Goal: Task Accomplishment & Management: Manage account settings

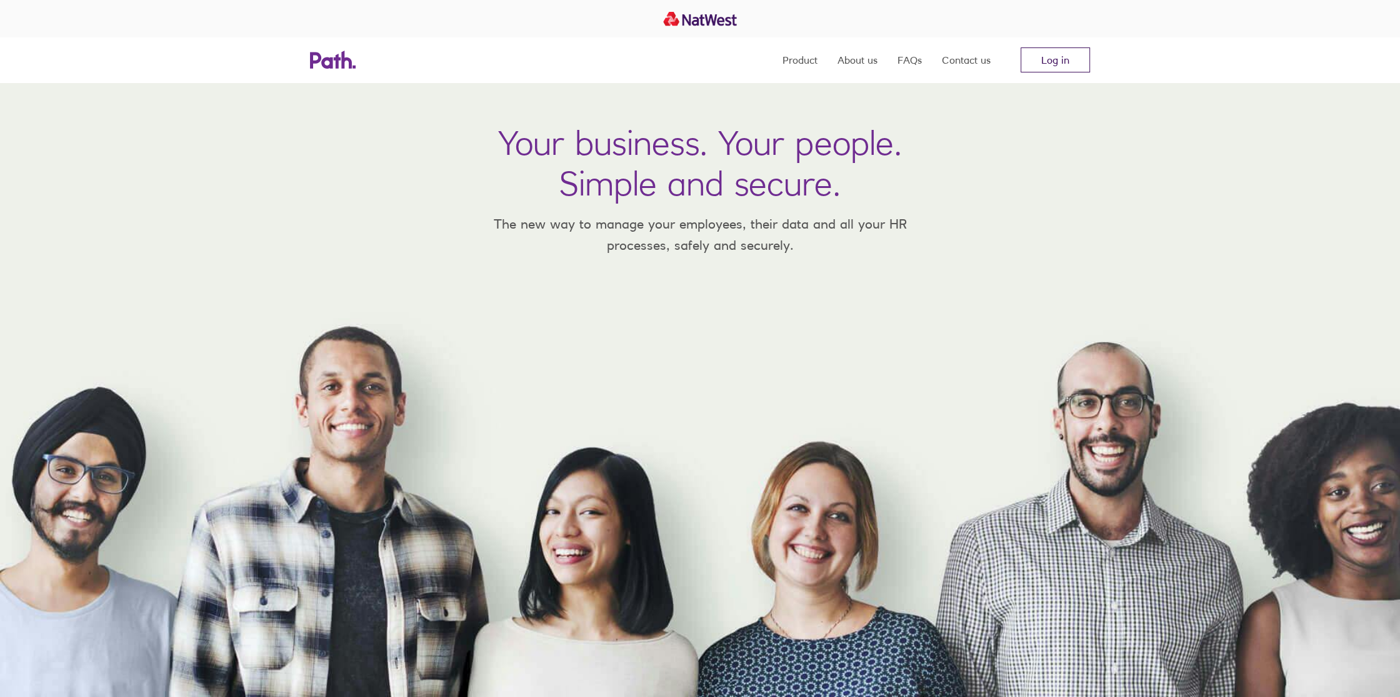
click at [1063, 57] on link "Log in" at bounding box center [1054, 59] width 69 height 25
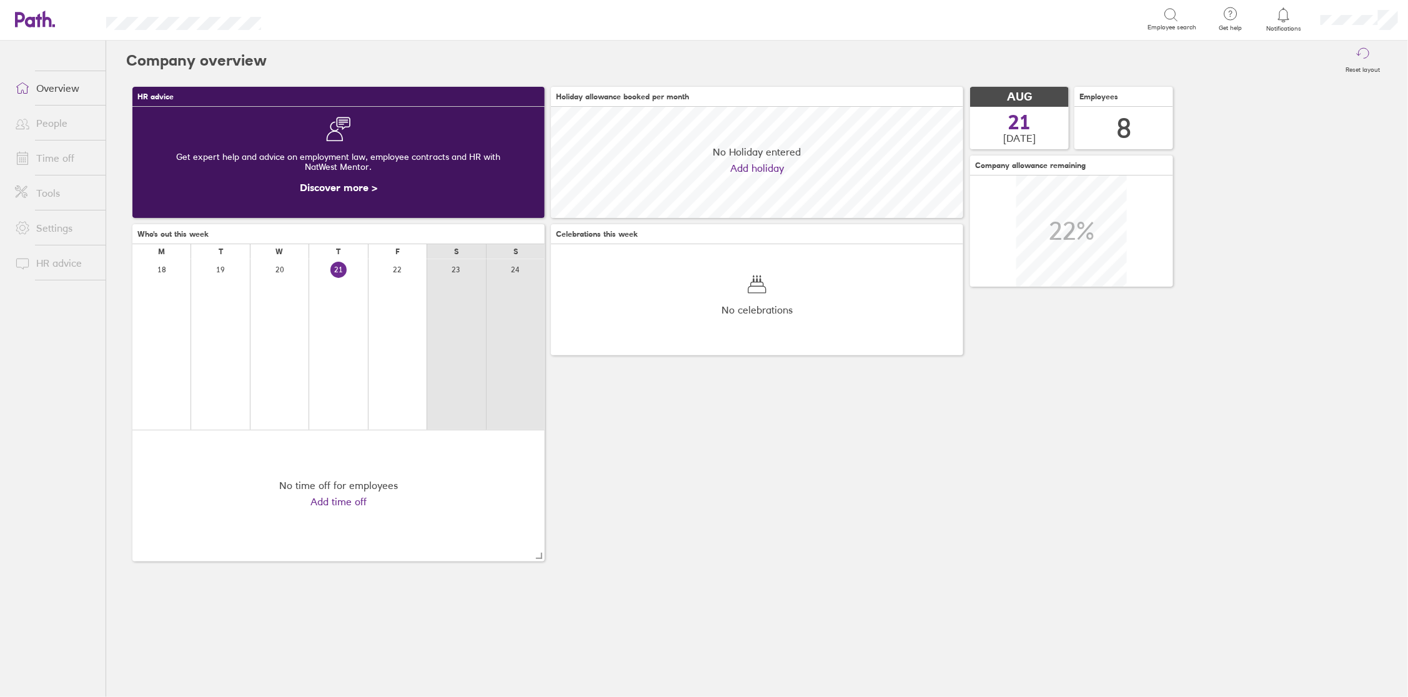
scroll to position [111, 412]
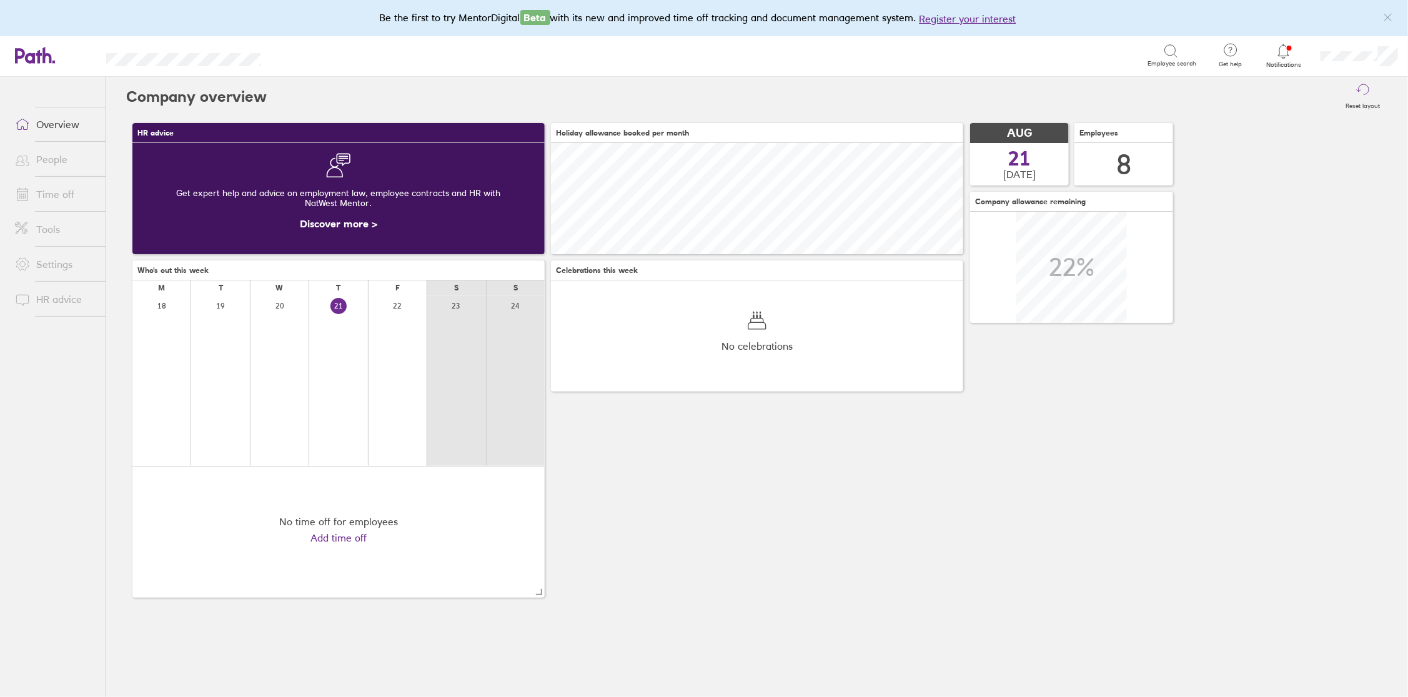
click at [1283, 58] on div at bounding box center [1284, 50] width 41 height 17
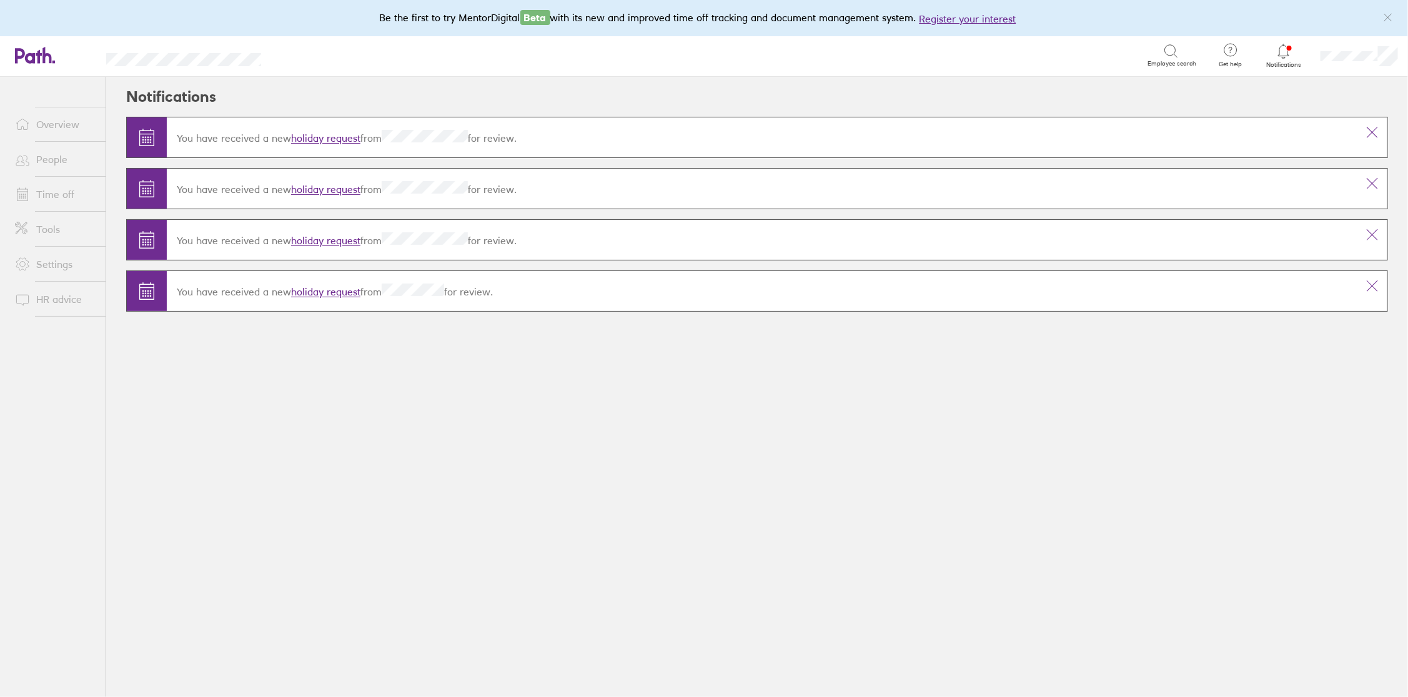
click at [332, 289] on link "holiday request" at bounding box center [325, 292] width 69 height 12
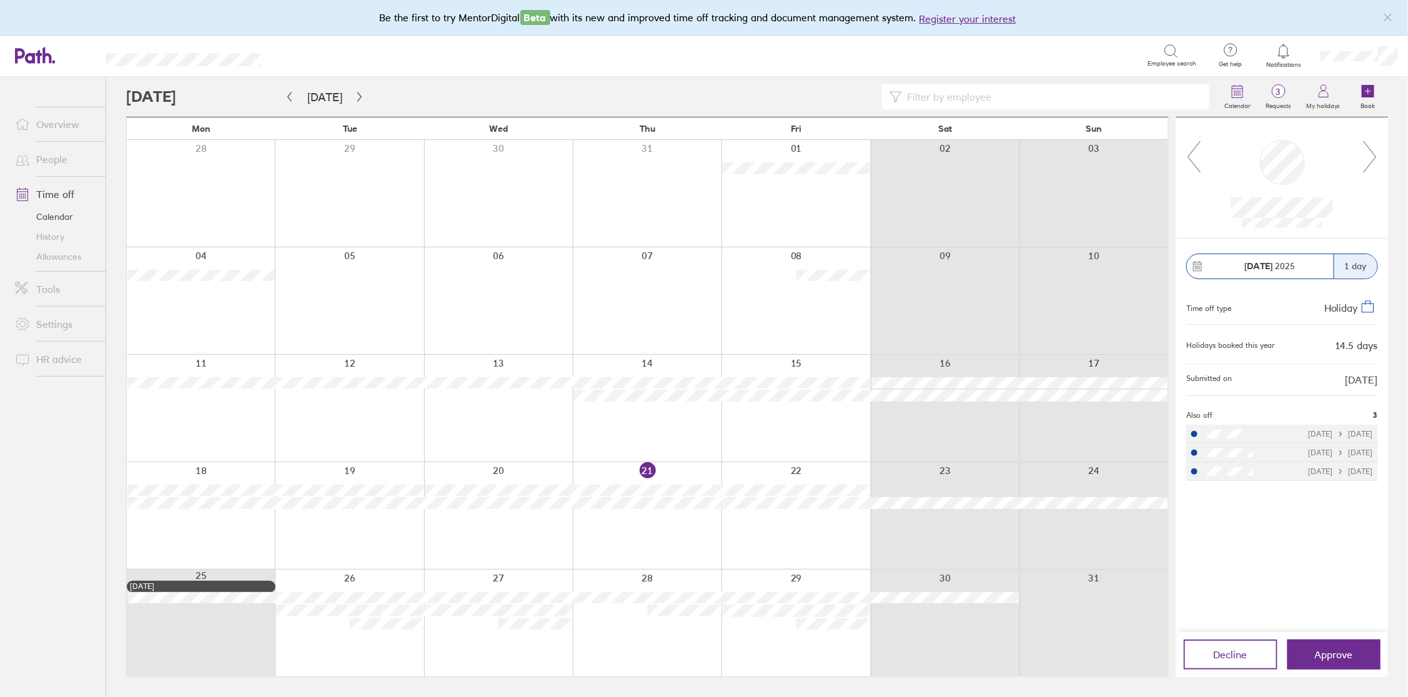
click at [1375, 157] on icon at bounding box center [1371, 157] width 16 height 34
click at [355, 100] on icon "button" at bounding box center [359, 97] width 9 height 10
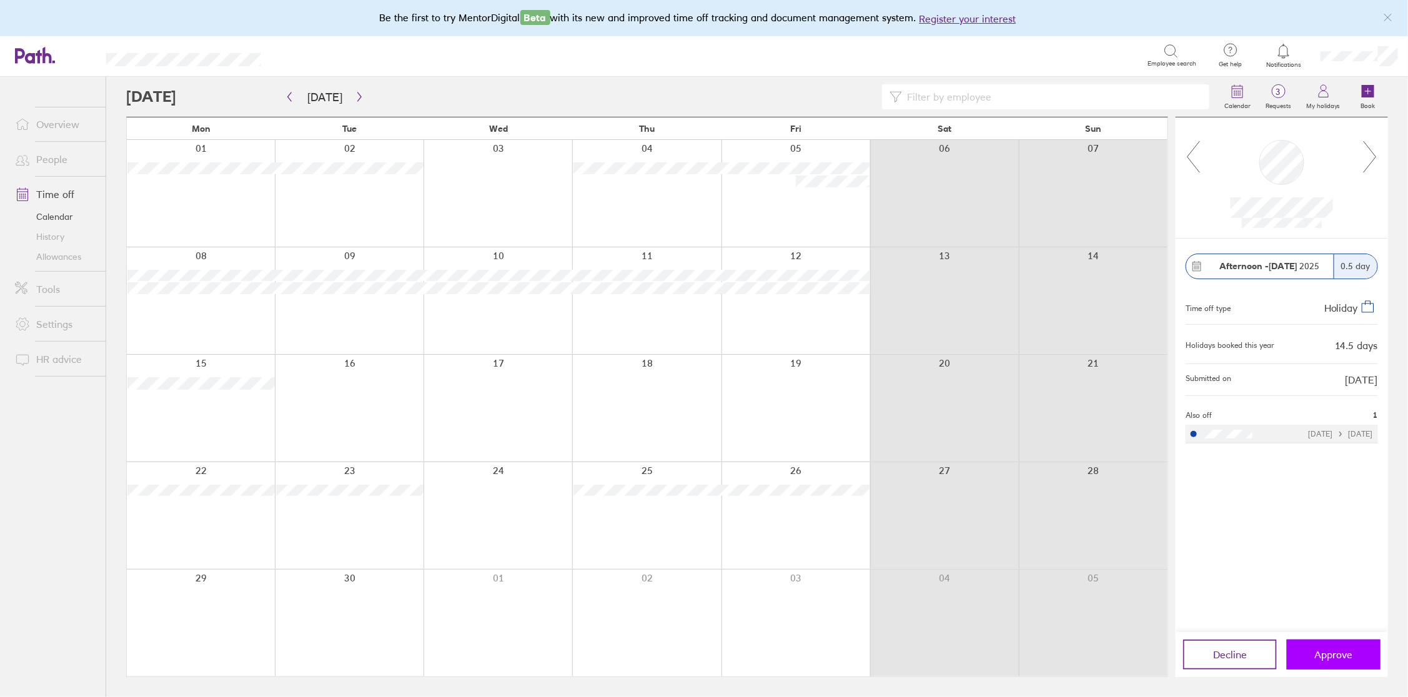
click at [1336, 656] on span "Approve" at bounding box center [1334, 654] width 38 height 11
click at [1369, 162] on icon at bounding box center [1371, 157] width 16 height 34
click at [1338, 651] on span "Approve" at bounding box center [1334, 654] width 38 height 11
click at [1281, 56] on icon at bounding box center [1283, 51] width 15 height 15
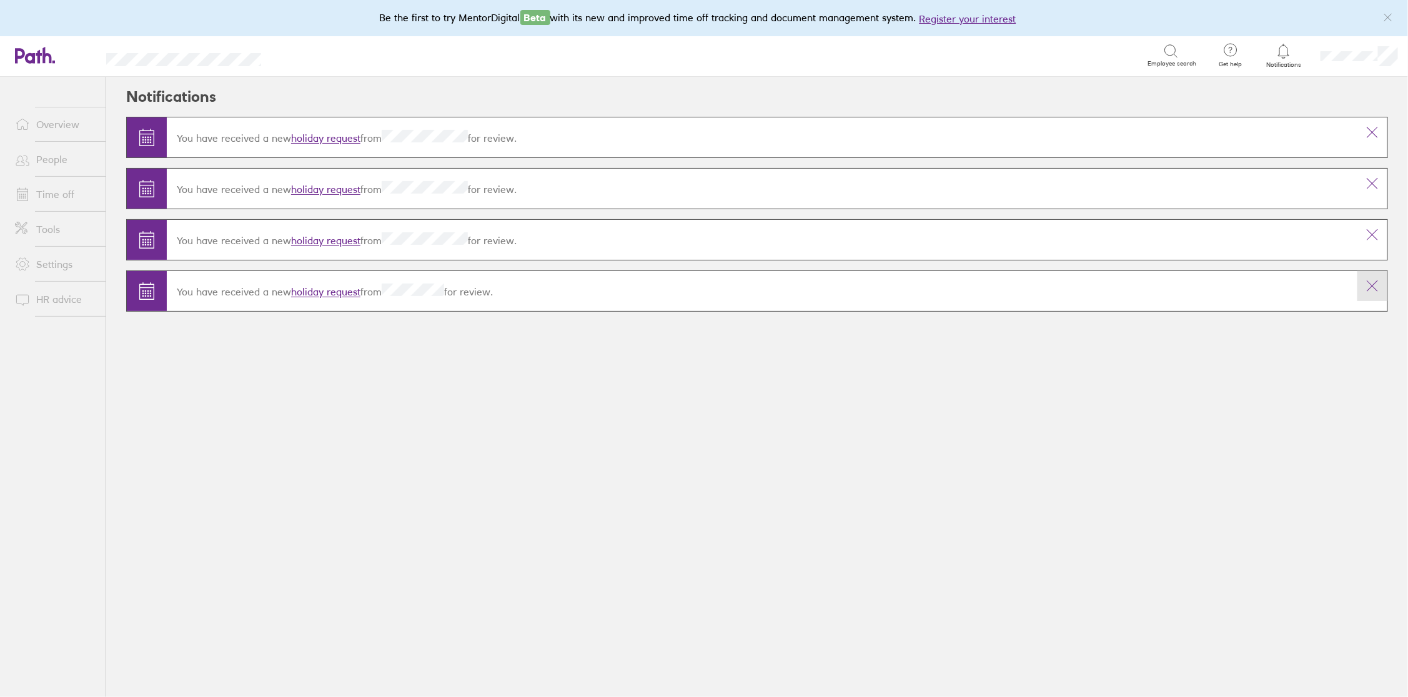
click at [1372, 287] on icon at bounding box center [1372, 286] width 15 height 15
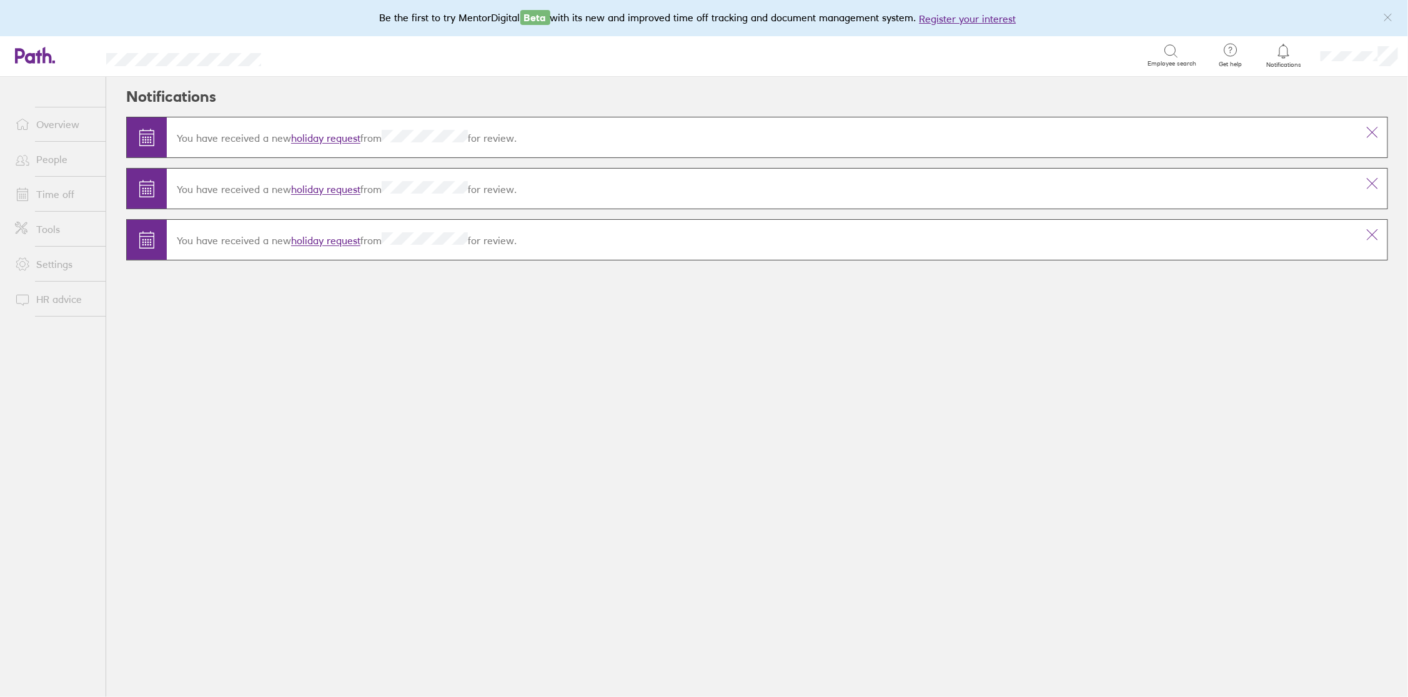
click at [331, 240] on link "holiday request" at bounding box center [325, 241] width 69 height 12
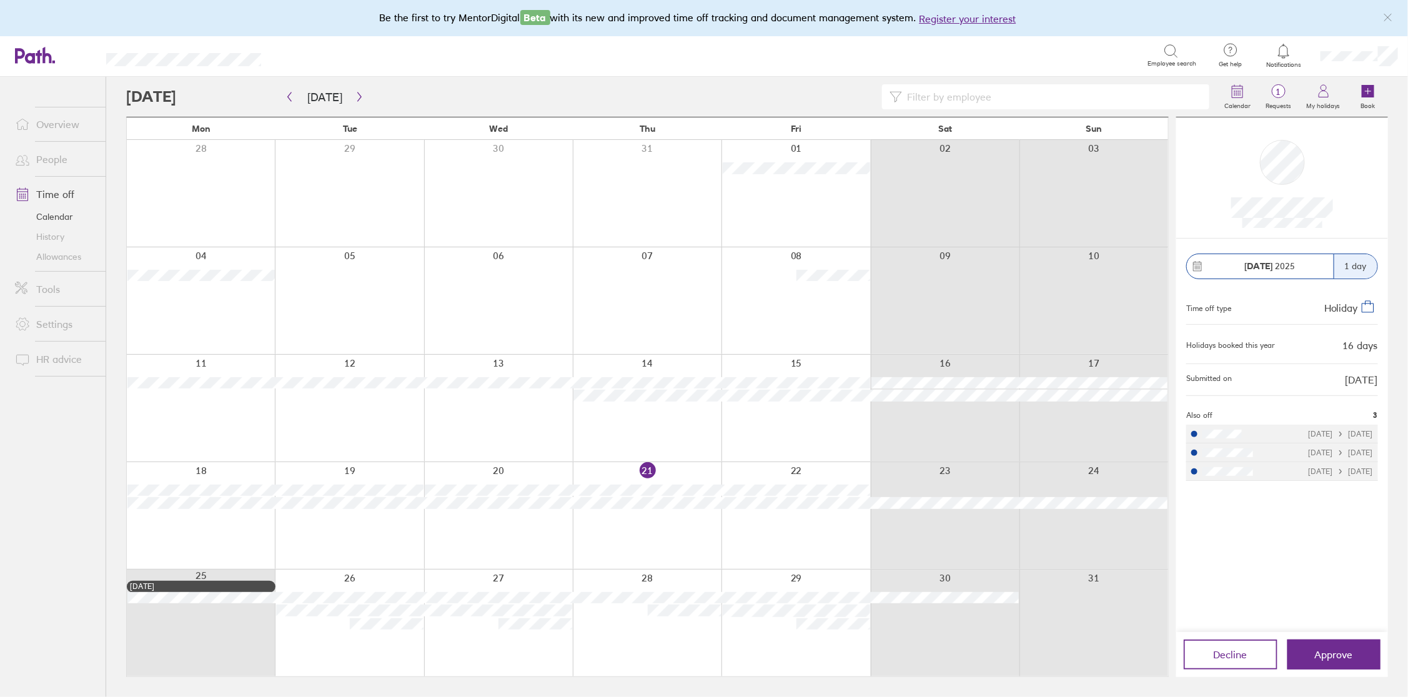
click at [1287, 61] on span "Notifications" at bounding box center [1284, 64] width 41 height 7
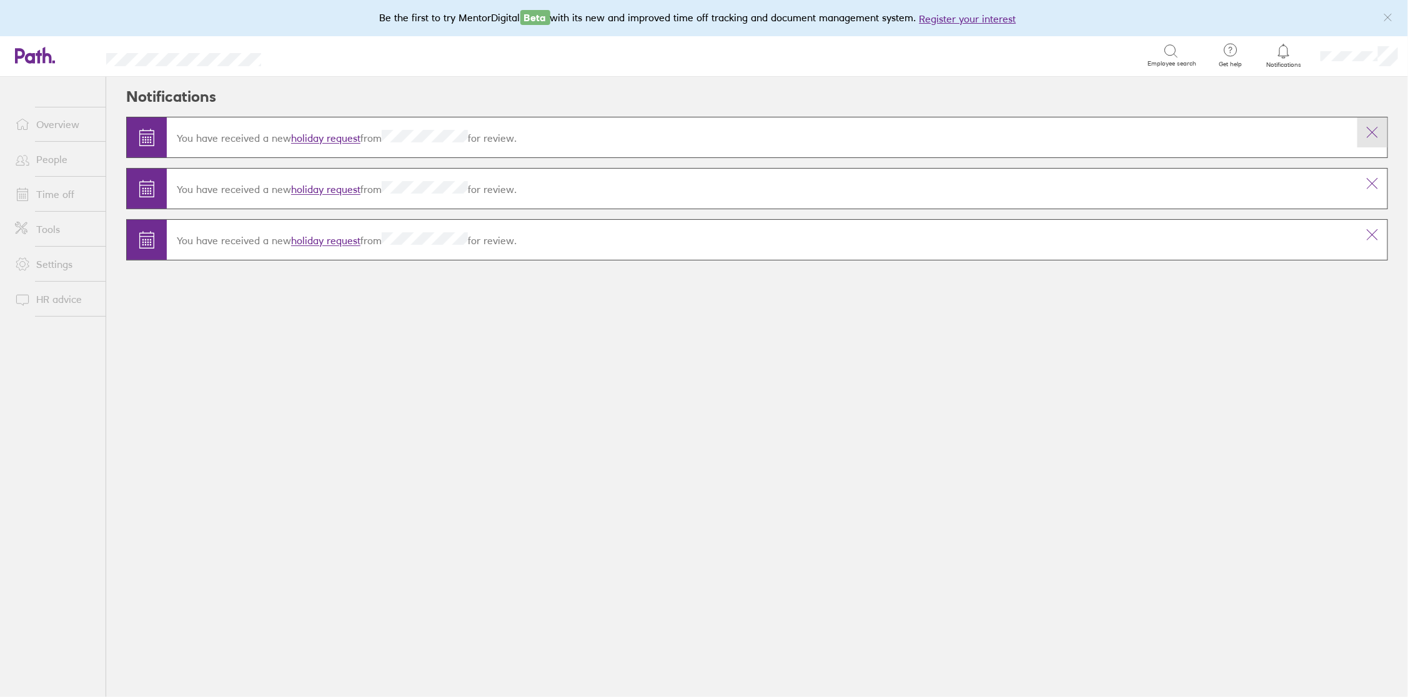
click at [1376, 132] on icon at bounding box center [1372, 132] width 15 height 15
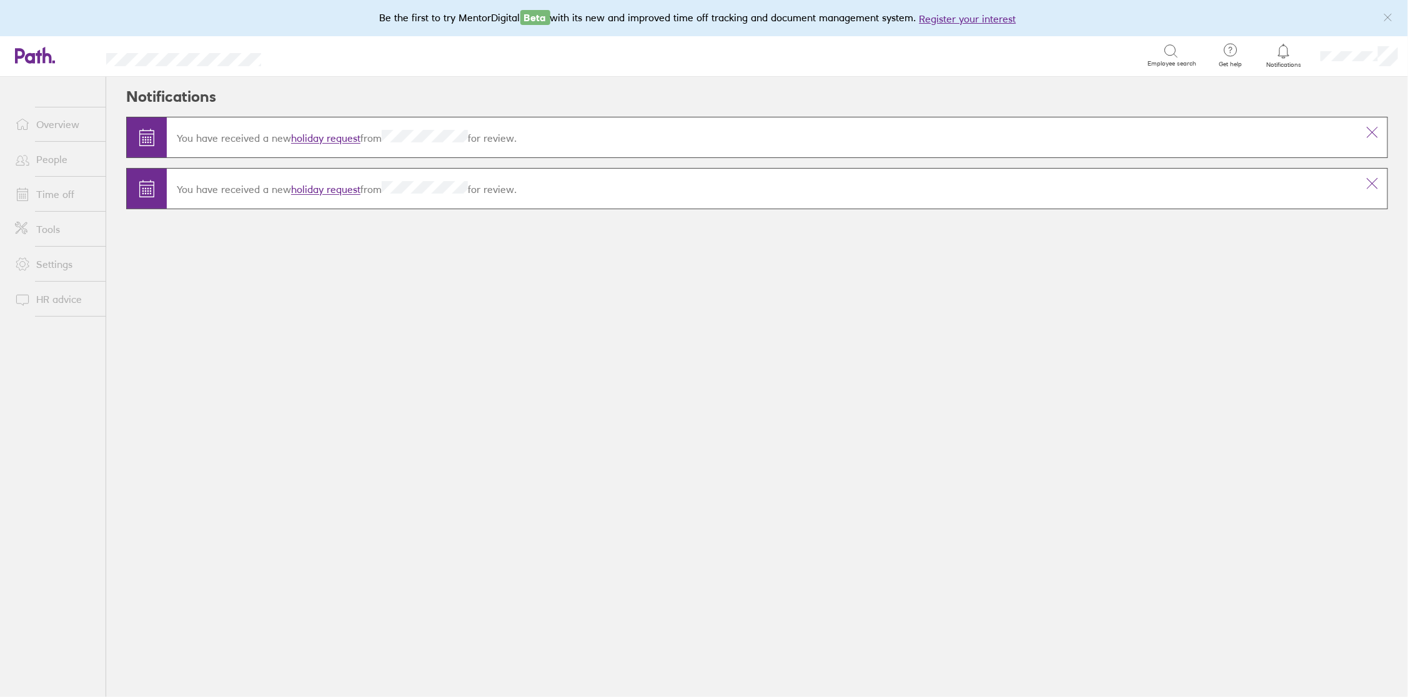
click at [1376, 132] on icon at bounding box center [1372, 132] width 15 height 15
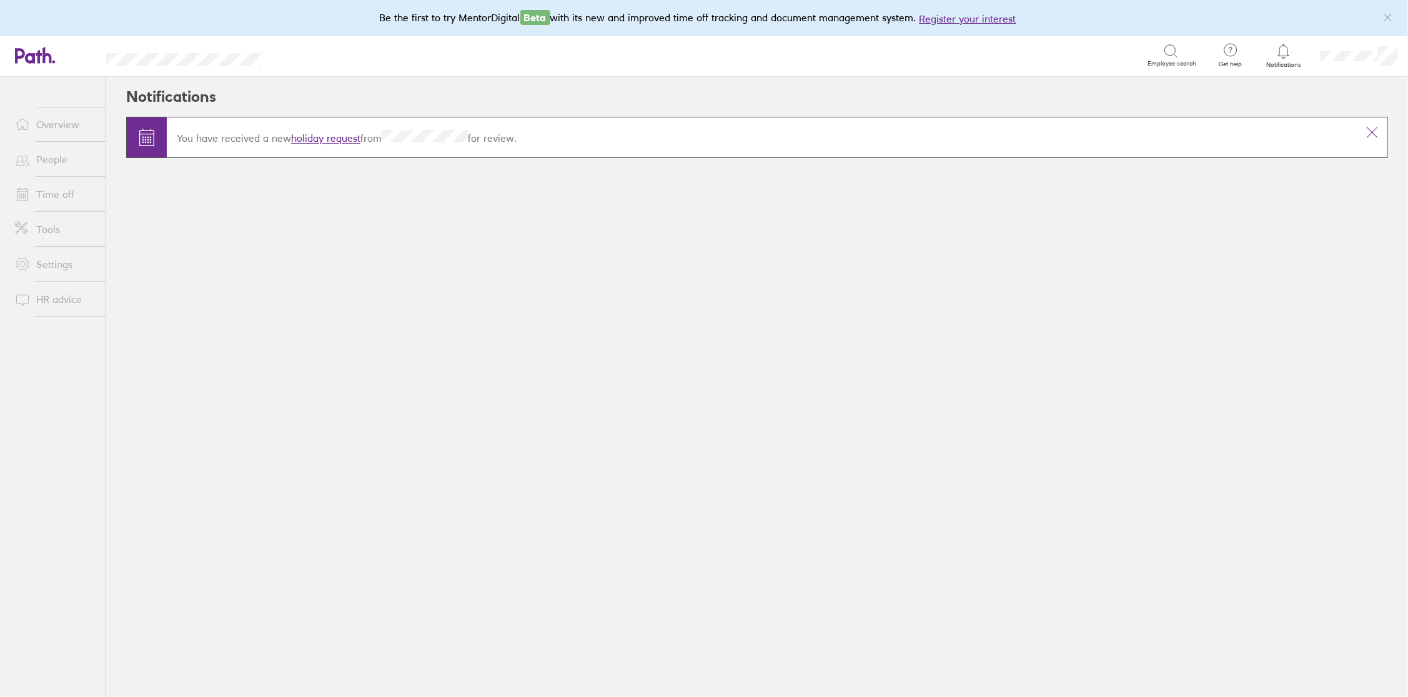
click at [1376, 132] on icon at bounding box center [1372, 132] width 15 height 15
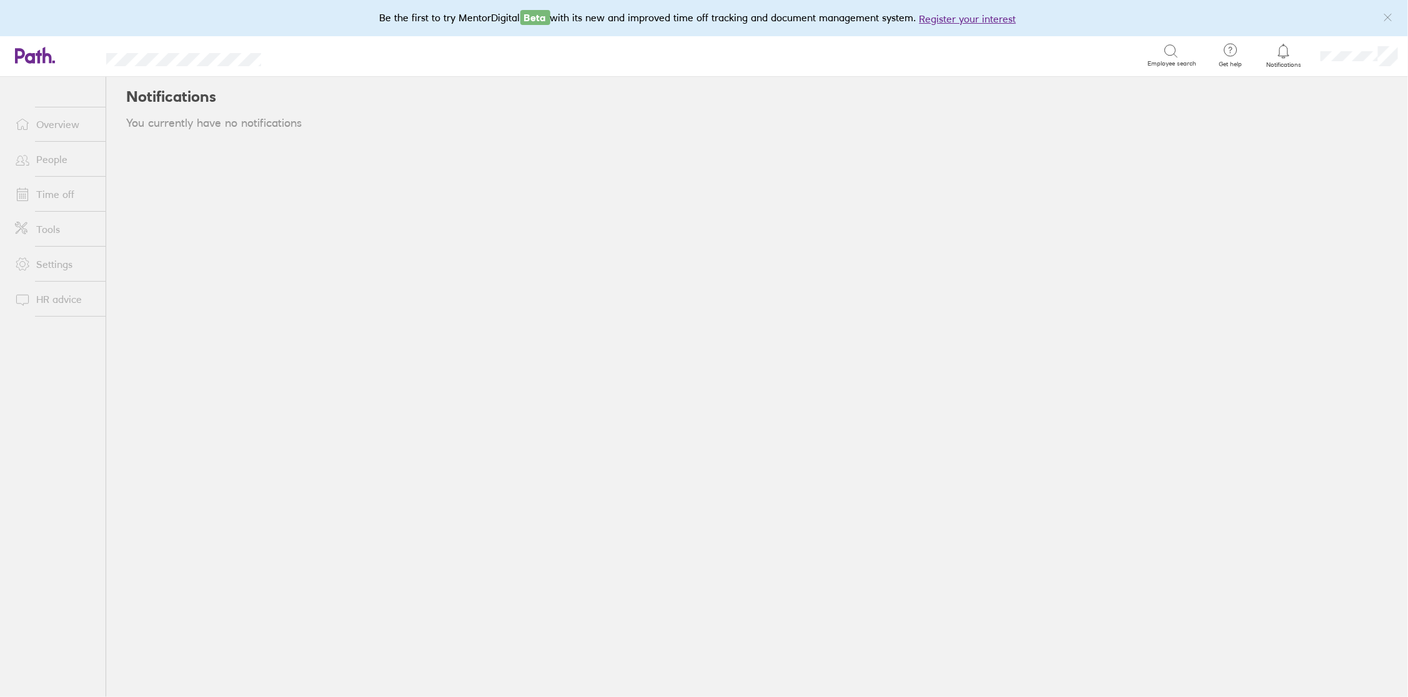
click at [46, 159] on link "People" at bounding box center [55, 159] width 101 height 25
